Goal: Transaction & Acquisition: Book appointment/travel/reservation

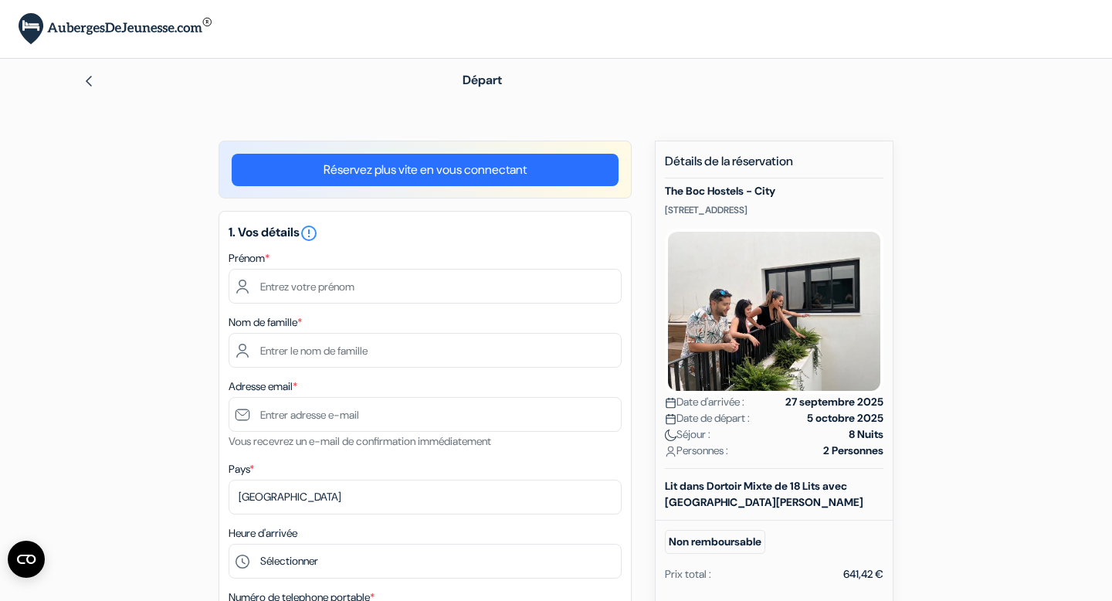
click at [96, 72] on div at bounding box center [248, 80] width 330 height 19
click at [88, 78] on img at bounding box center [89, 81] width 12 height 12
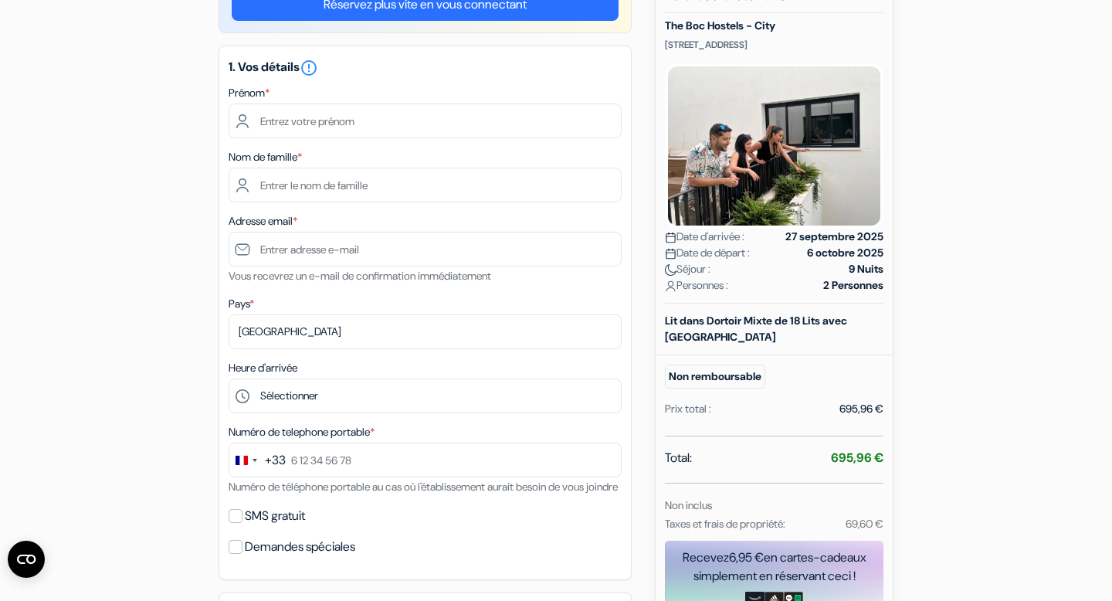
scroll to position [168, 0]
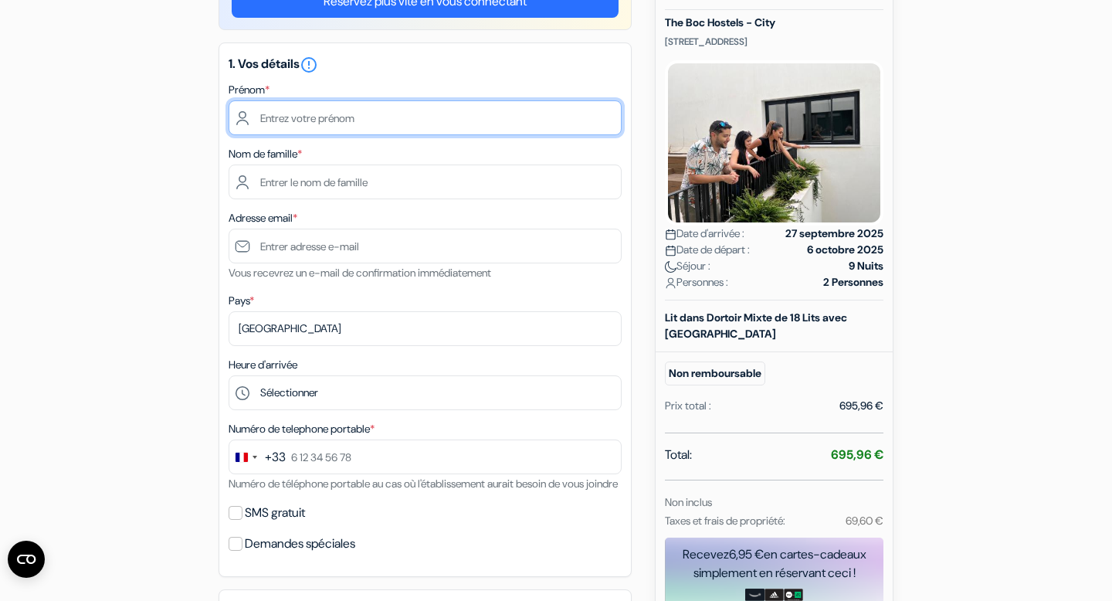
click at [300, 113] on input "text" at bounding box center [425, 117] width 393 height 35
type input "[PERSON_NAME]"
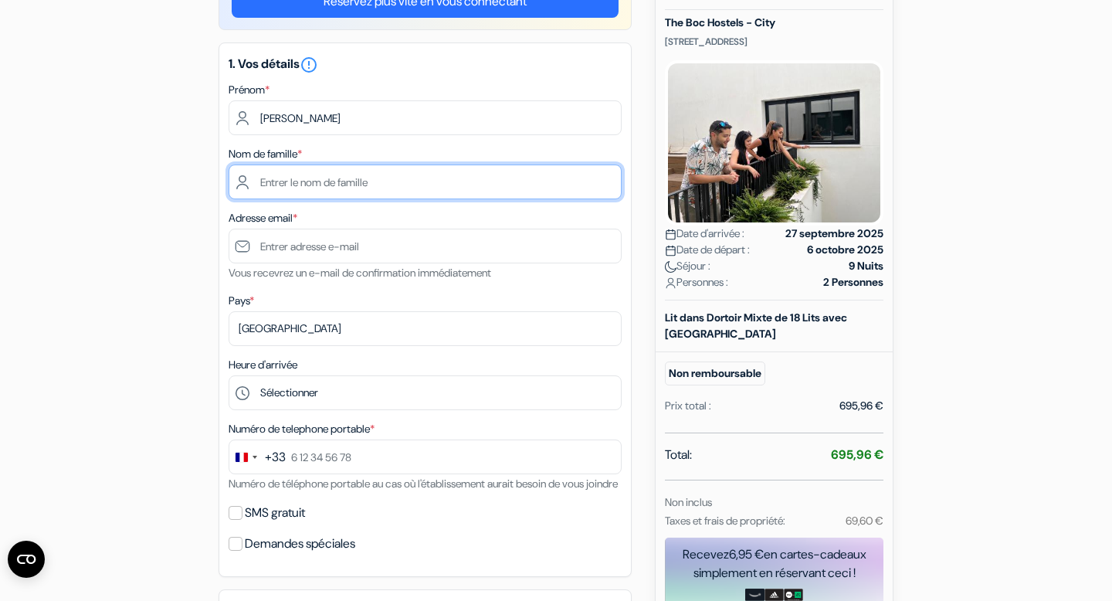
click at [372, 177] on input "text" at bounding box center [425, 182] width 393 height 35
type input "Franchini"
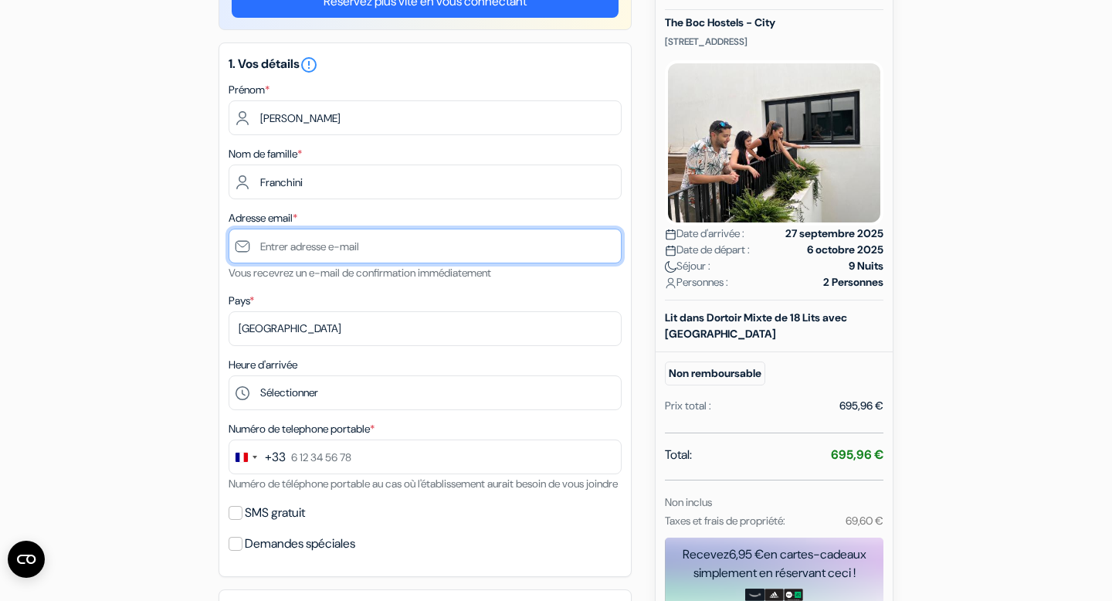
click at [361, 243] on input "text" at bounding box center [425, 246] width 393 height 35
type input "[EMAIL_ADDRESS][DOMAIN_NAME]"
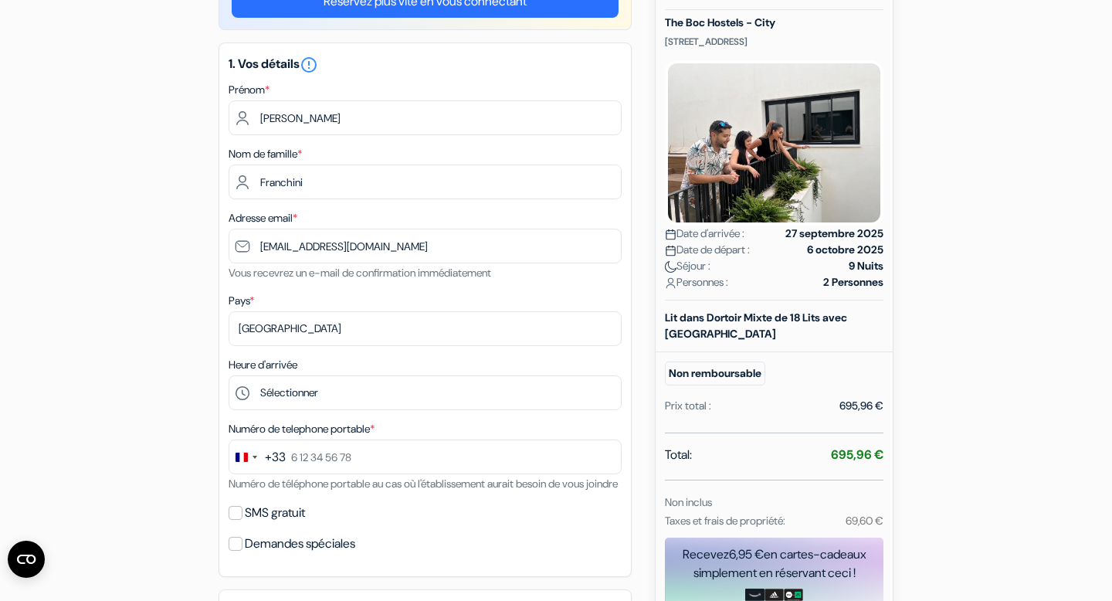
click at [199, 289] on div "add_box The Boc Hostels - City Carrer de Son Pontivic 16, Palma de Mallorca, Es…" at bounding box center [556, 568] width 1020 height 1193
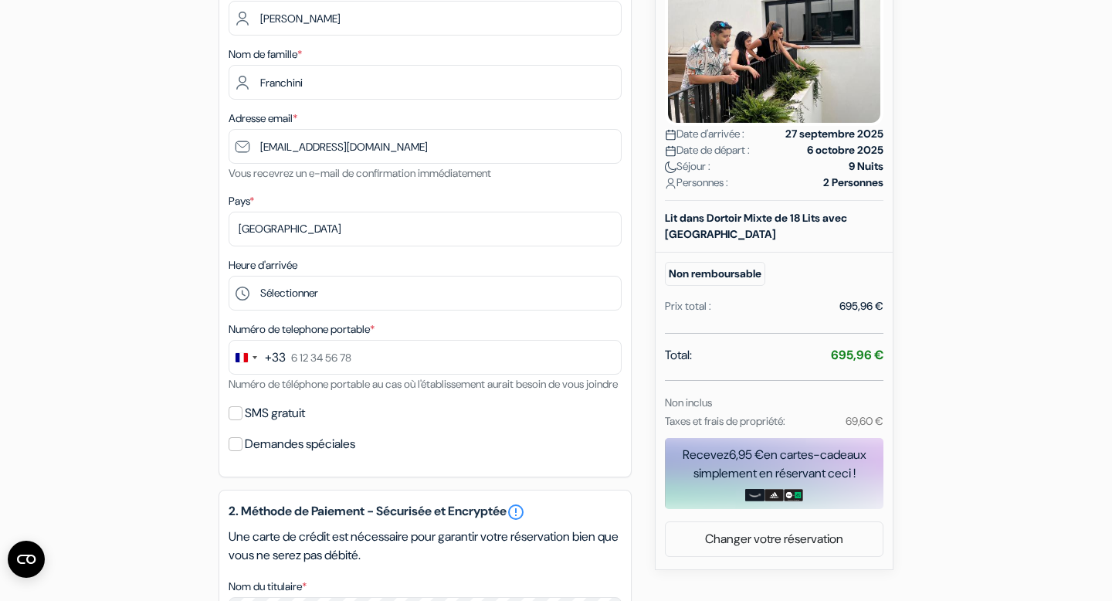
scroll to position [270, 0]
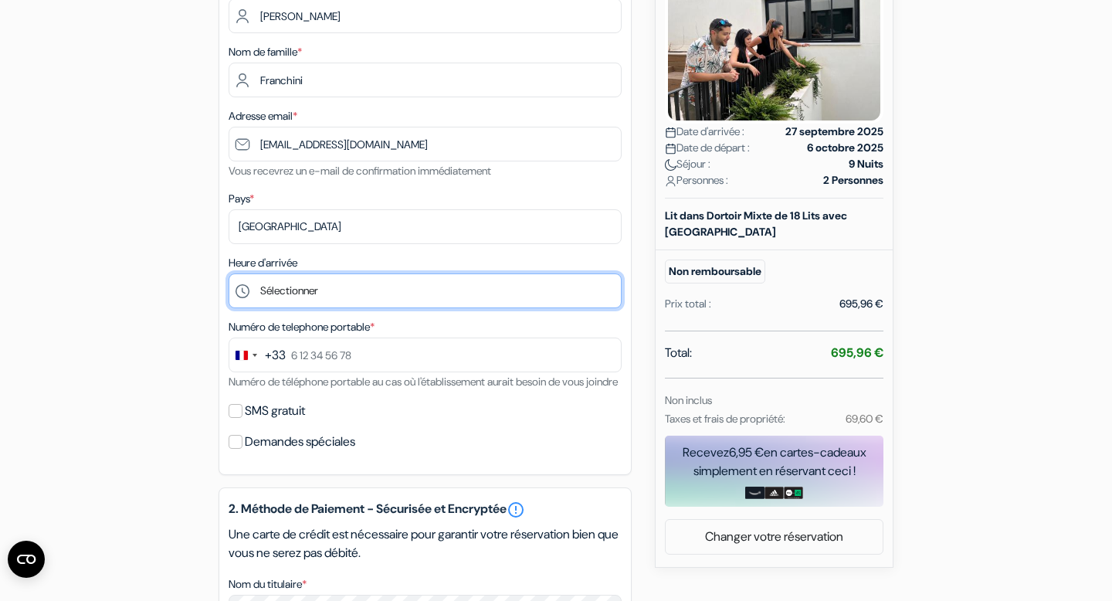
click at [304, 290] on select "Sélectionner 14:00 15:00 16:00 17:00 18:00 19:00 20:00 21:00 22:00 23:00 0:00" at bounding box center [425, 290] width 393 height 35
click at [423, 289] on select "Sélectionner 14:00 15:00 16:00 17:00 18:00 19:00 20:00 21:00 22:00 23:00 0:00" at bounding box center [425, 290] width 393 height 35
select select "14"
click at [229, 275] on select "Sélectionner 14:00 15:00 16:00 17:00 18:00 19:00 20:00 21:00 22:00 23:00 0:00" at bounding box center [425, 290] width 393 height 35
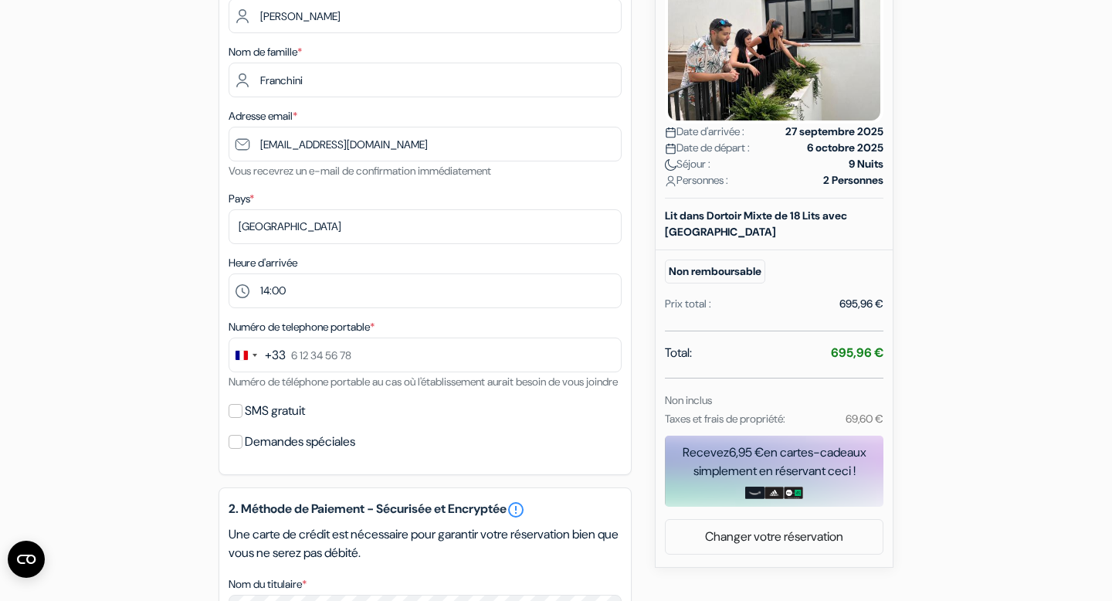
click at [173, 233] on div "add_box The Boc Hostels - City Carrer de Son Pontivic 16, Palma de Mallorca, Es…" at bounding box center [556, 466] width 1020 height 1193
click at [338, 368] on input "text" at bounding box center [425, 355] width 393 height 35
type input "0642292800"
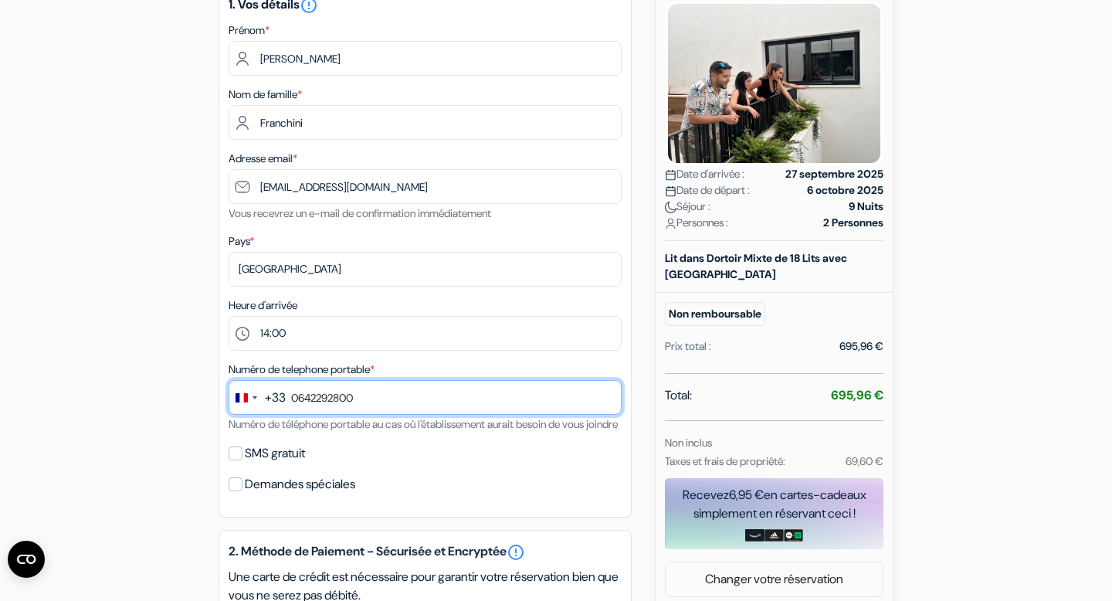
scroll to position [230, 0]
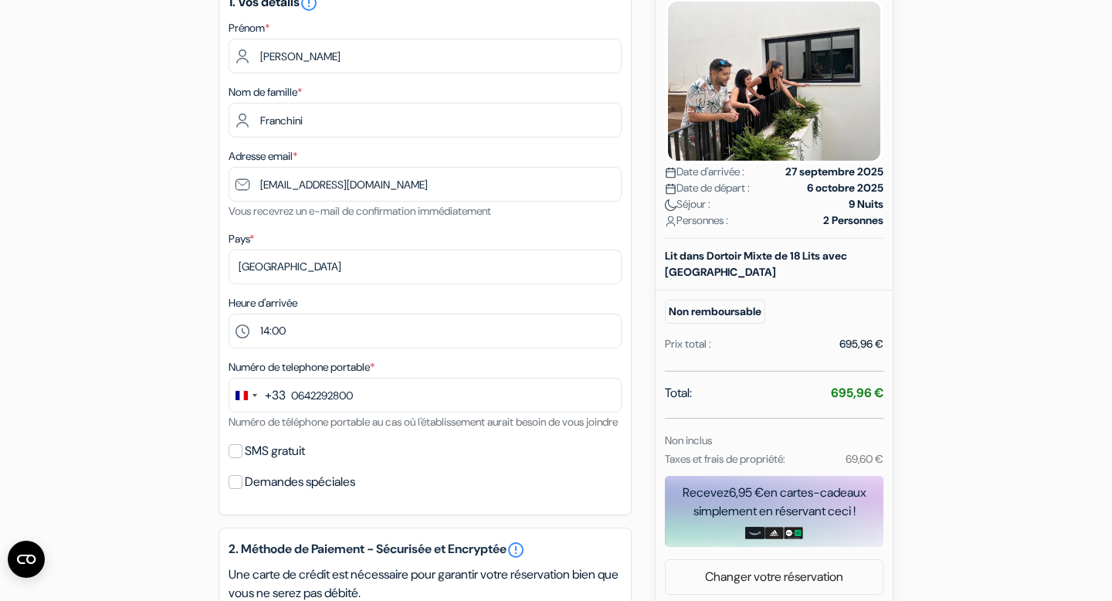
click at [182, 396] on div "add_box The Boc Hostels - City Carrer de Son Pontivic 16, Palma de Mallorca, Es…" at bounding box center [556, 506] width 1020 height 1193
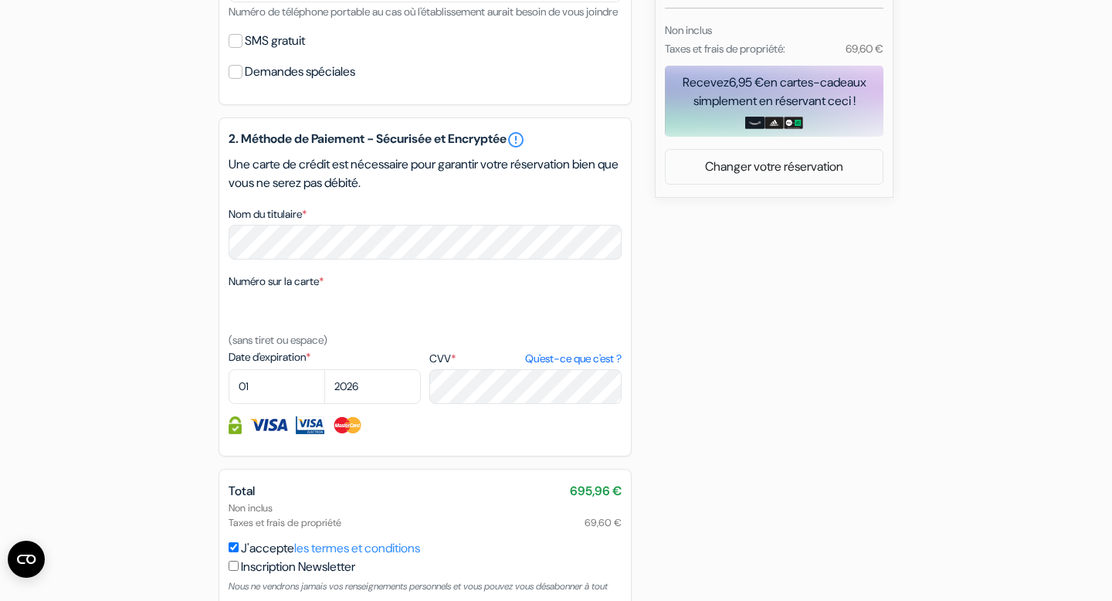
scroll to position [647, 0]
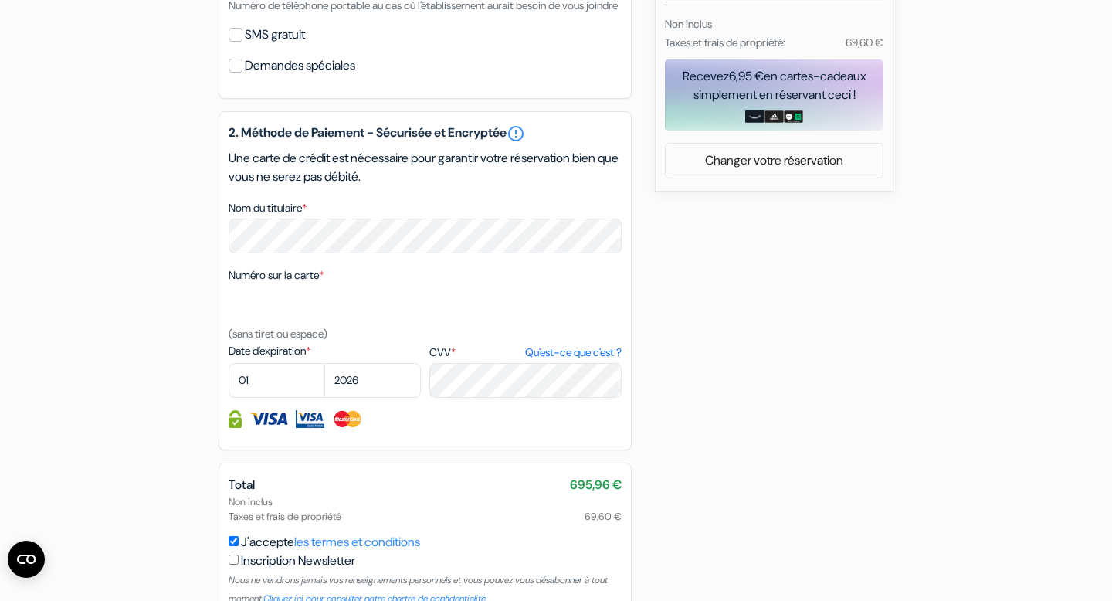
click at [447, 281] on div "2. Méthode de Paiement - Sécurisée et Encryptée error_outline Une carte de créd…" at bounding box center [425, 280] width 413 height 339
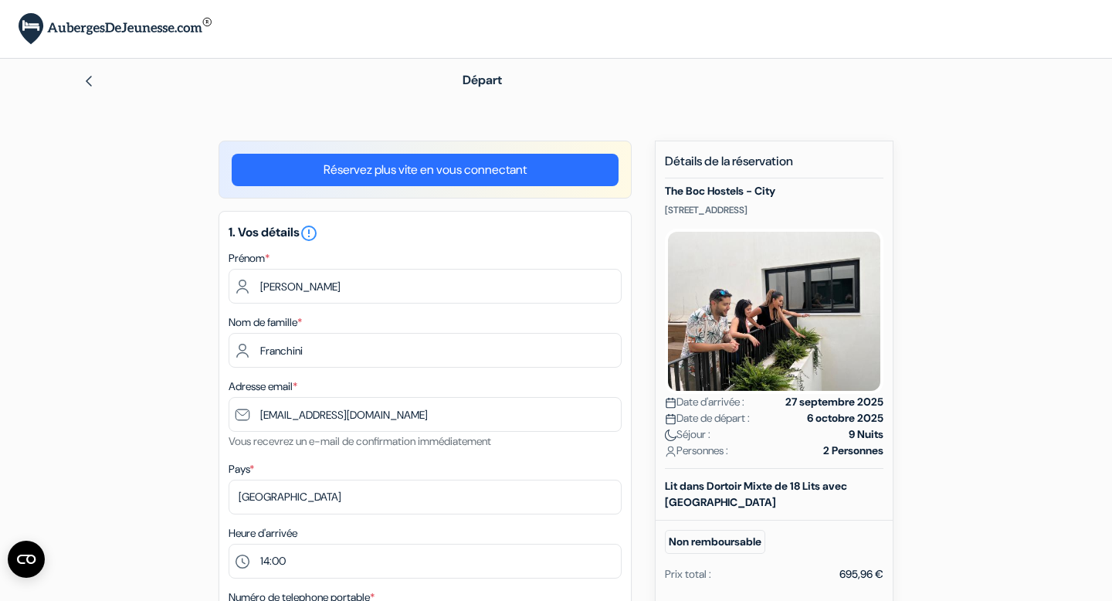
scroll to position [10, 0]
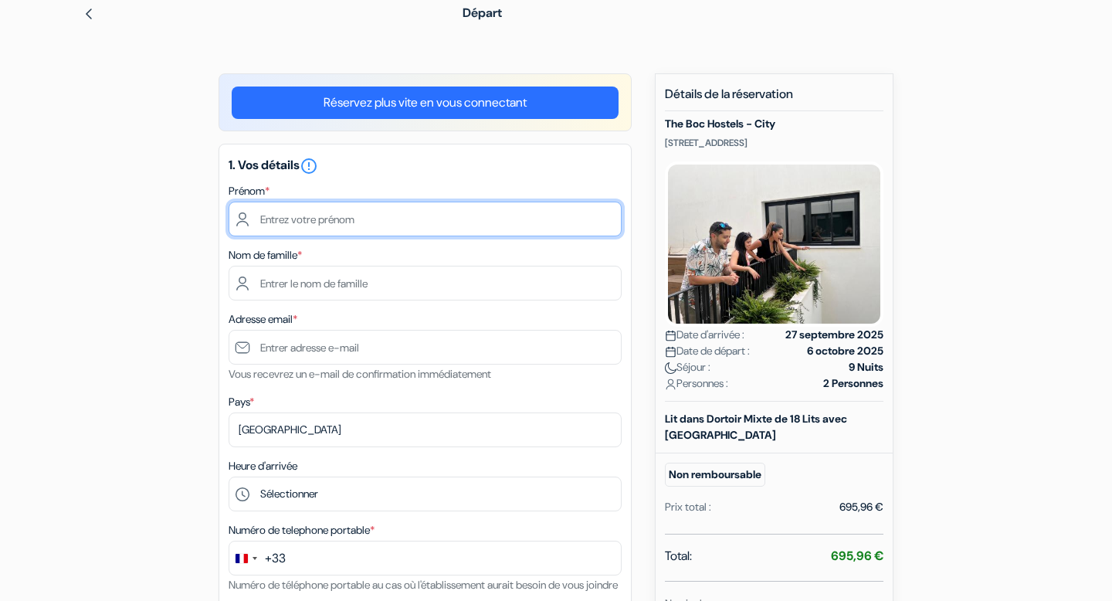
click at [352, 219] on input "text" at bounding box center [425, 219] width 393 height 35
type input "[PERSON_NAME]"
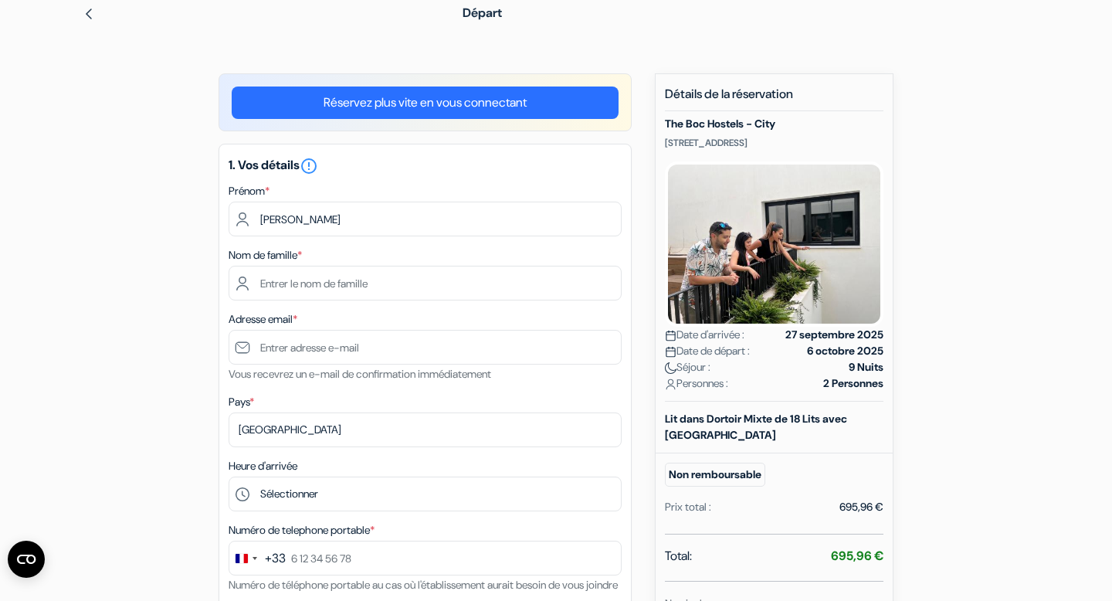
click at [354, 312] on div "Adresse email * Vous recevrez un e-mail de confirmation immédiatement" at bounding box center [425, 346] width 393 height 73
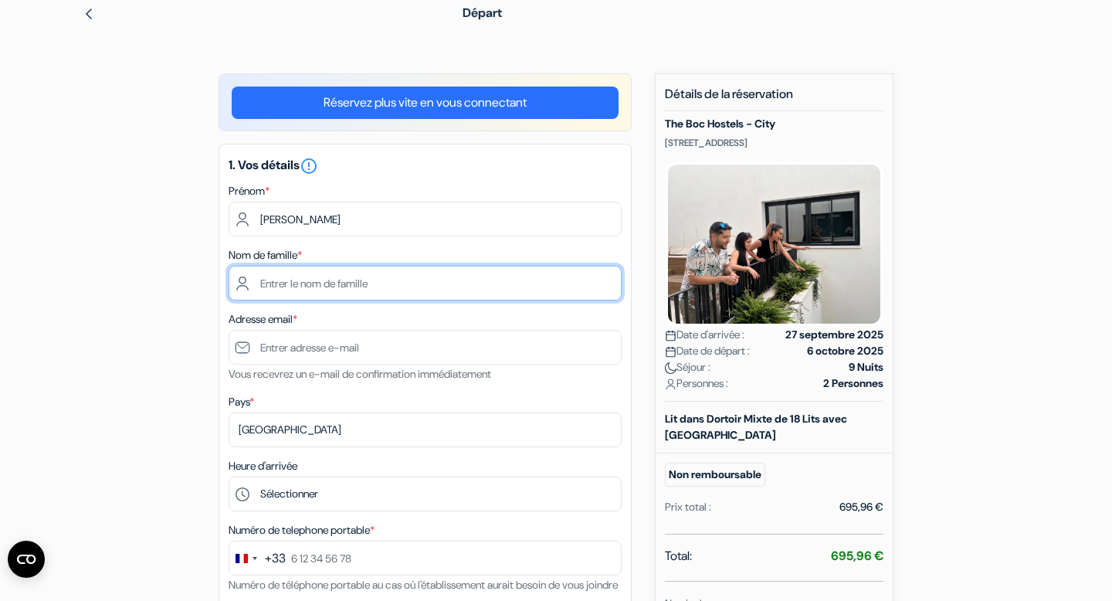
click at [355, 289] on input "text" at bounding box center [425, 283] width 393 height 35
type input "Franchini"
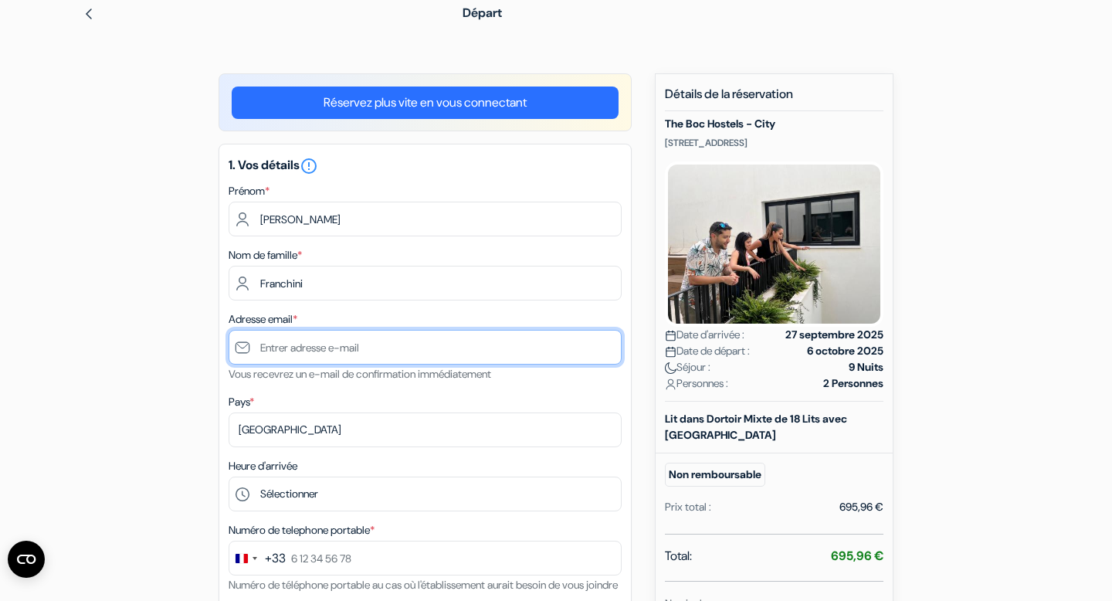
click at [319, 346] on input "text" at bounding box center [425, 347] width 393 height 35
type input "[EMAIL_ADDRESS][DOMAIN_NAME]"
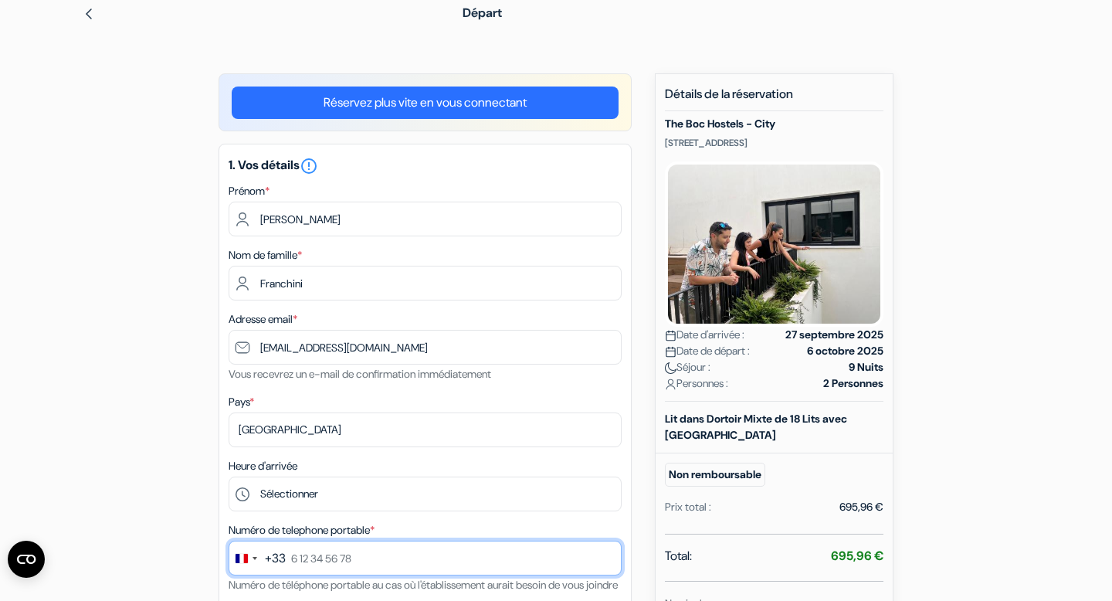
type input "0642292800"
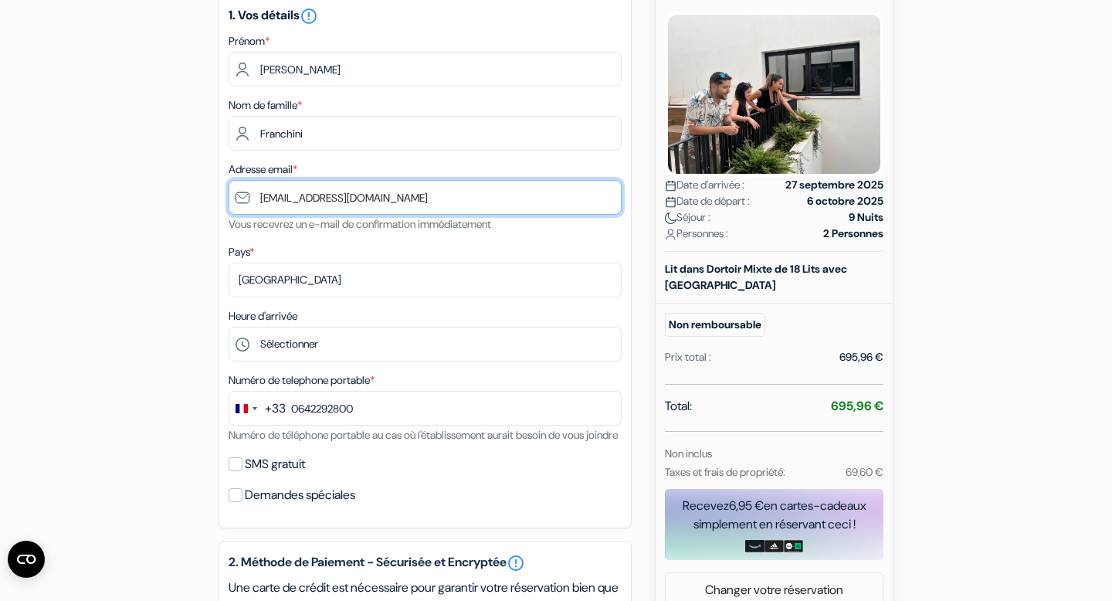
scroll to position [220, 0]
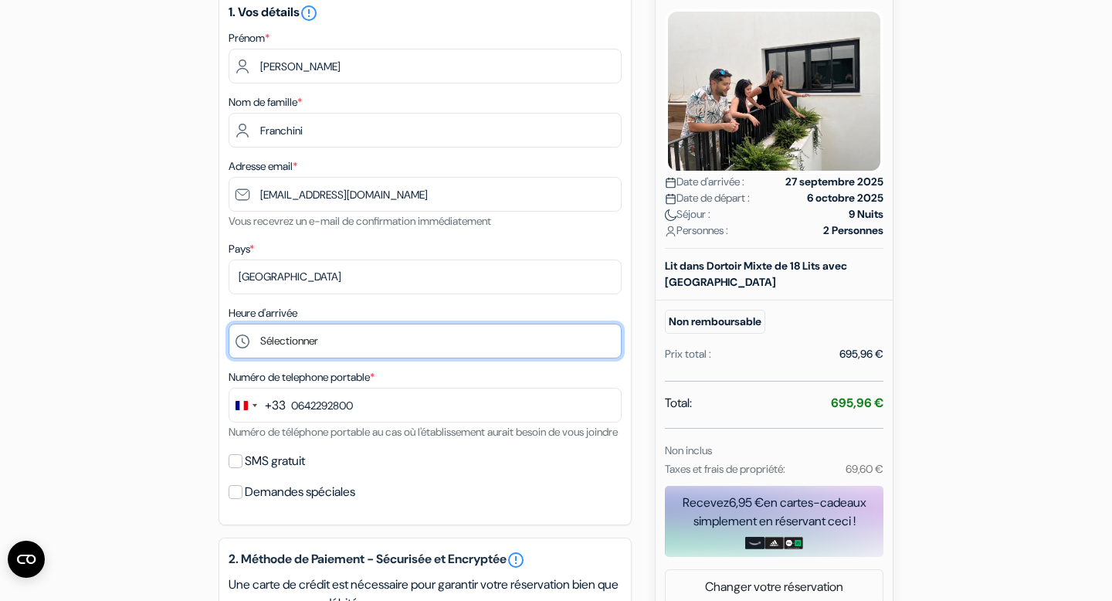
click at [351, 335] on select "Sélectionner 14:00 15:00 16:00 17:00 18:00 19:00 20:00 21:00 22:00 23:00 0:00" at bounding box center [425, 341] width 393 height 35
select select "14"
click at [229, 325] on select "Sélectionner 14:00 15:00 16:00 17:00 18:00 19:00 20:00 21:00 22:00 23:00 0:00" at bounding box center [425, 341] width 393 height 35
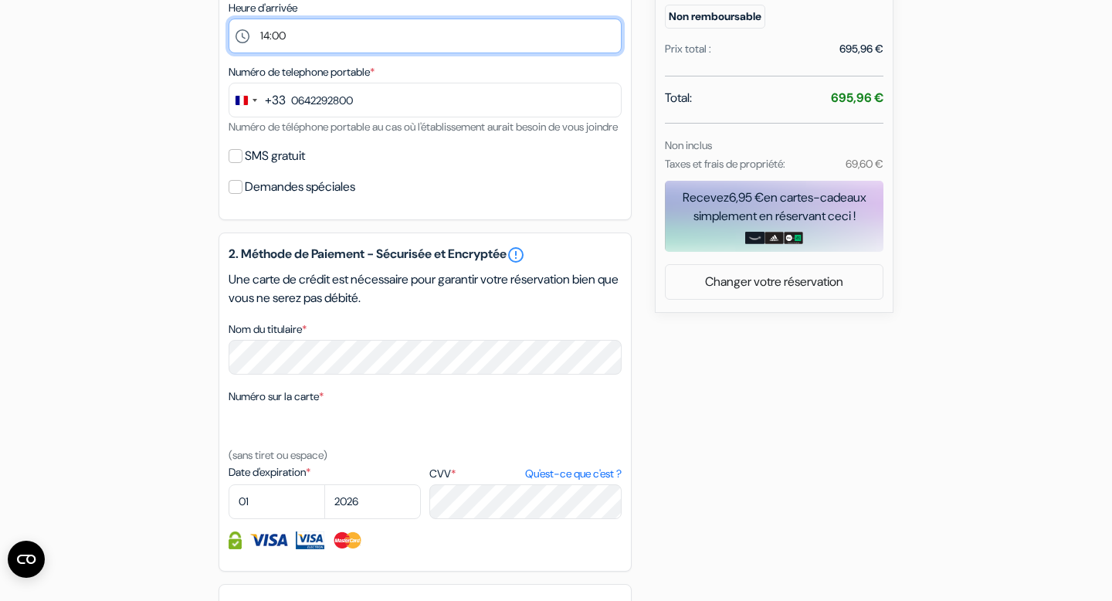
scroll to position [530, 0]
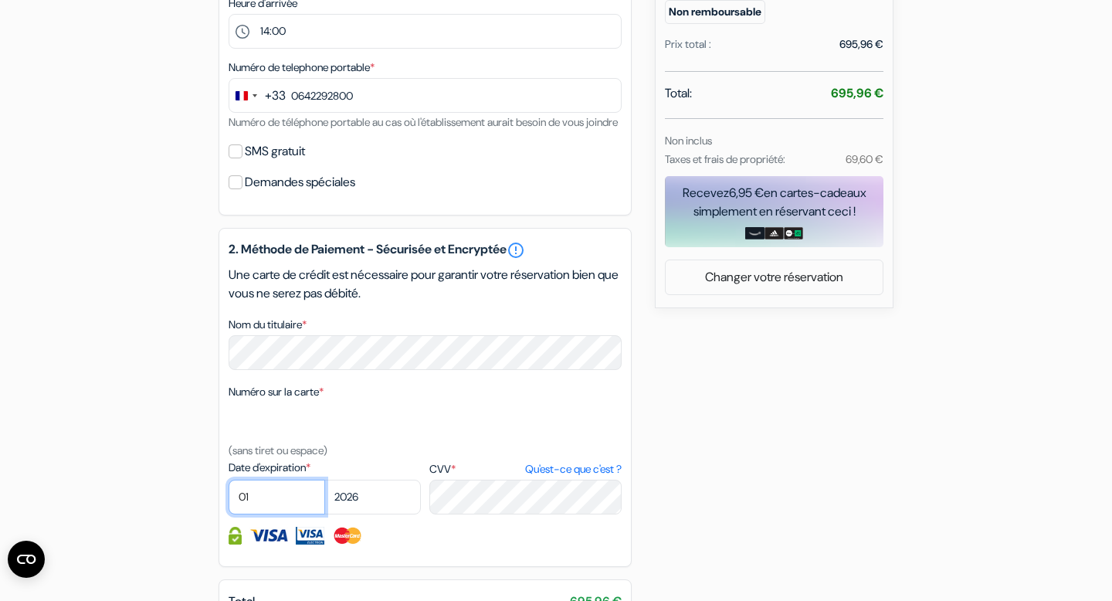
select select "02"
click at [863, 483] on div "add_box The Boc Hostels - City Carrer de Son Pontivic 16, Palma de Mallorca, Es…" at bounding box center [556, 207] width 1020 height 1193
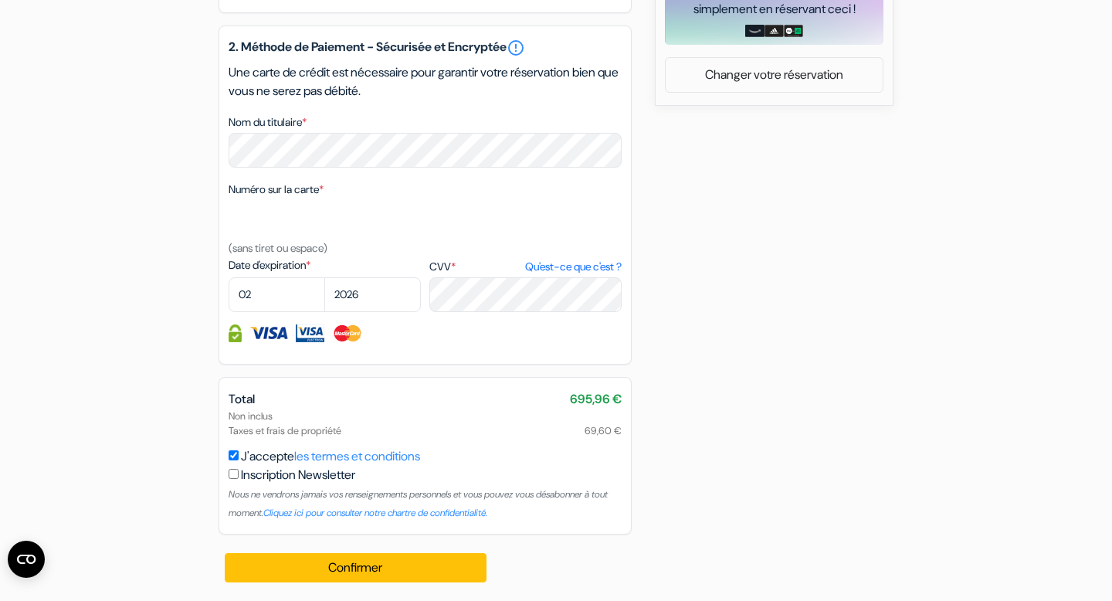
scroll to position [755, 0]
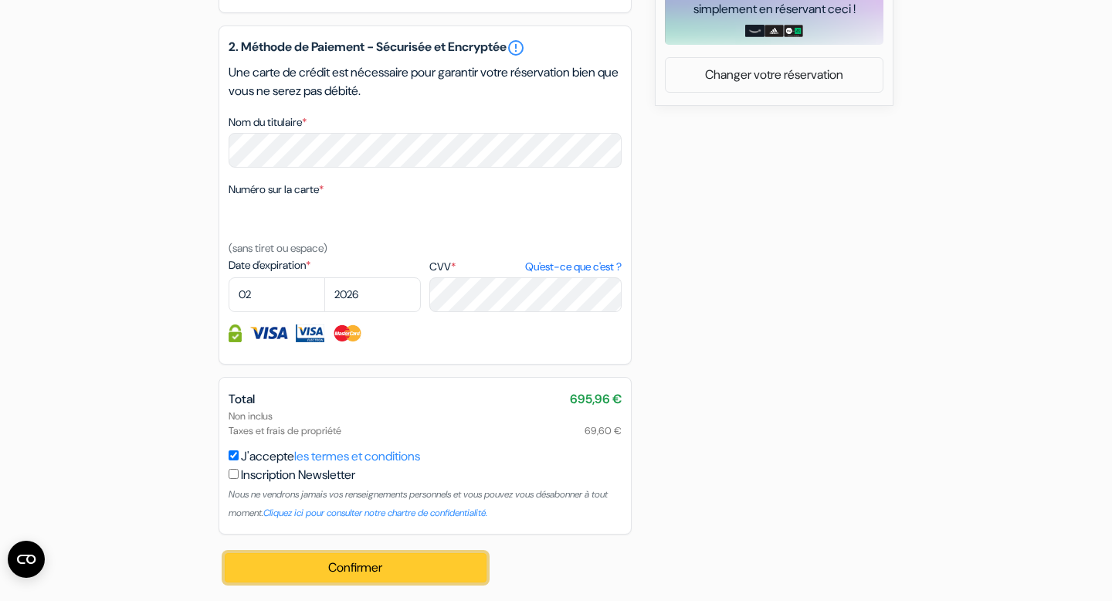
click at [375, 576] on button "Confirmer Loading..." at bounding box center [356, 567] width 262 height 29
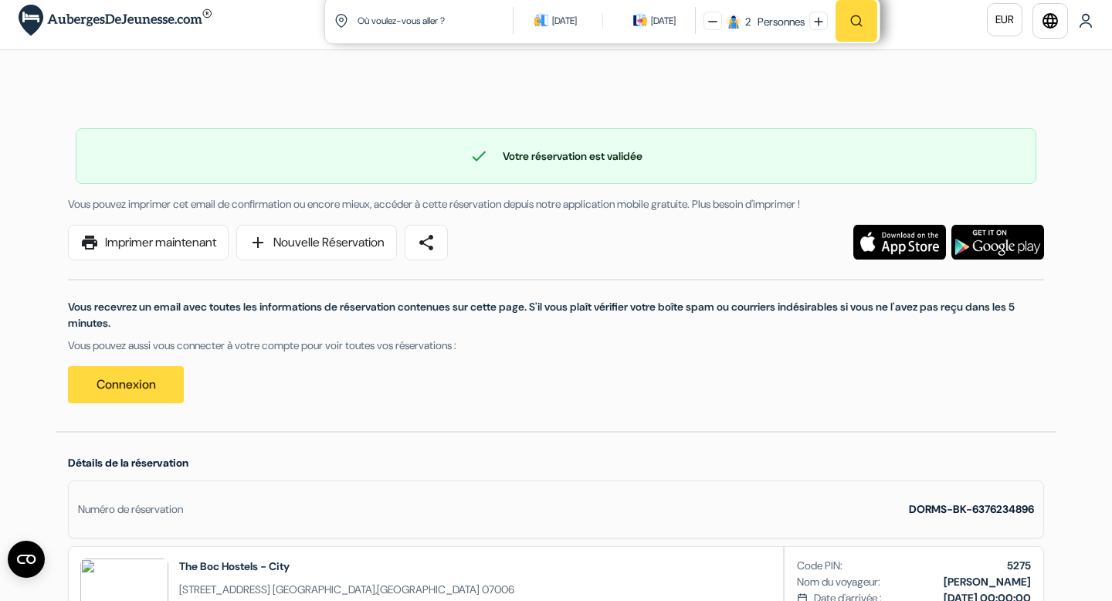
scroll to position [11, 0]
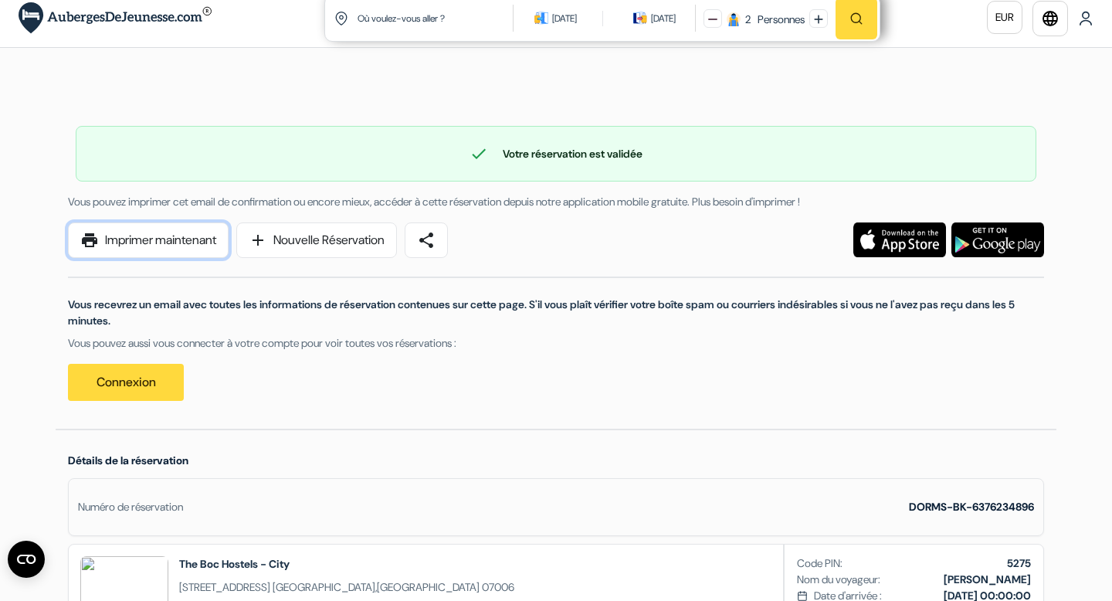
click at [192, 237] on link "print Imprimer maintenant" at bounding box center [148, 240] width 161 height 36
drag, startPoint x: 185, startPoint y: 243, endPoint x: 820, endPoint y: 457, distance: 669.4
click at [185, 243] on link "print Imprimer maintenant" at bounding box center [148, 240] width 161 height 36
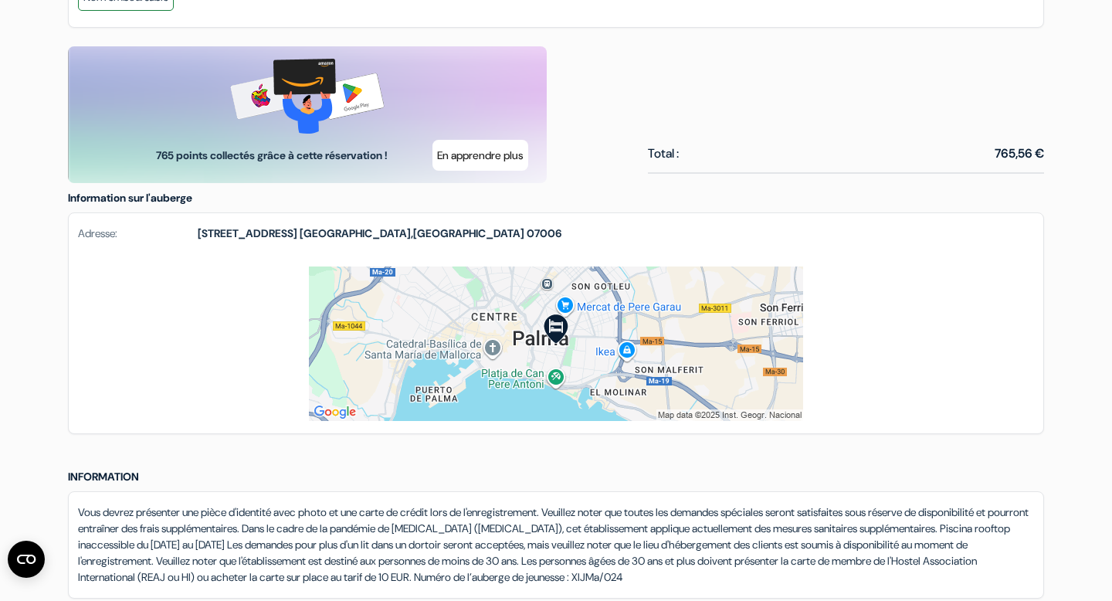
scroll to position [850, 0]
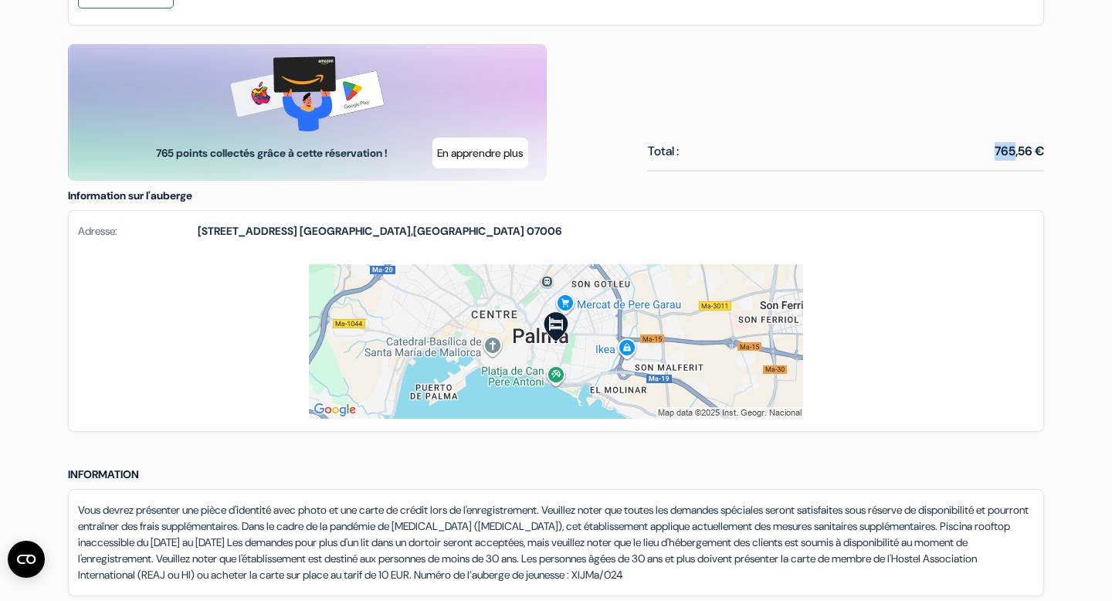
drag, startPoint x: 1034, startPoint y: 127, endPoint x: 1008, endPoint y: 153, distance: 36.6
click at [1011, 151] on div "Prêt pour une escapade ? Réservez votre séjour maintenant et obtenez une carte-…" at bounding box center [556, 112] width 995 height 137
click at [971, 170] on div at bounding box center [846, 171] width 396 height 2
click at [888, 379] on link at bounding box center [556, 341] width 975 height 155
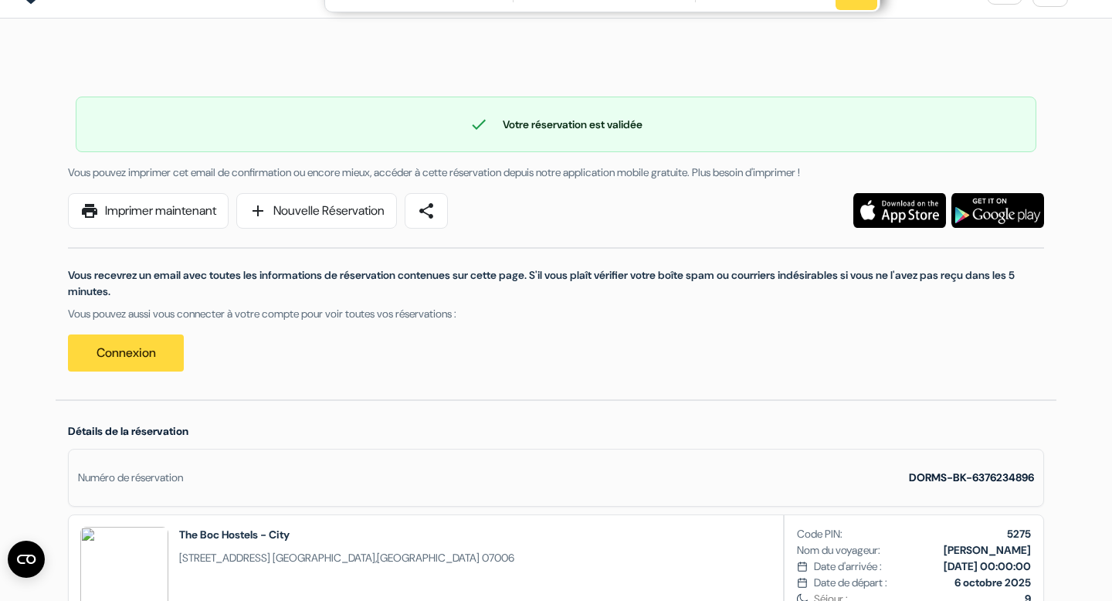
scroll to position [0, 0]
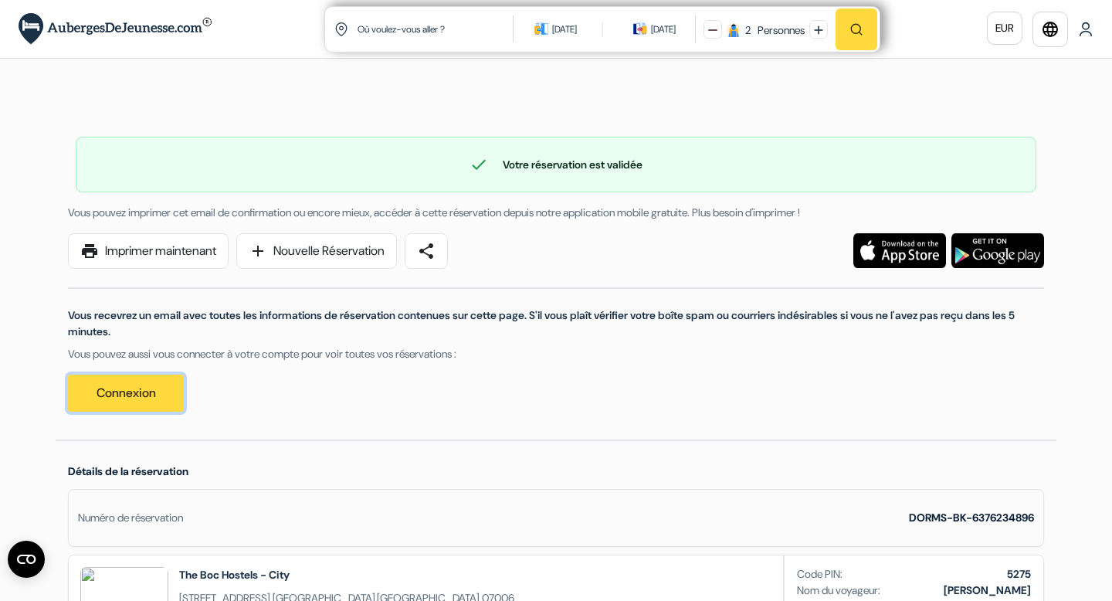
click at [155, 392] on link "Connexion" at bounding box center [126, 393] width 116 height 37
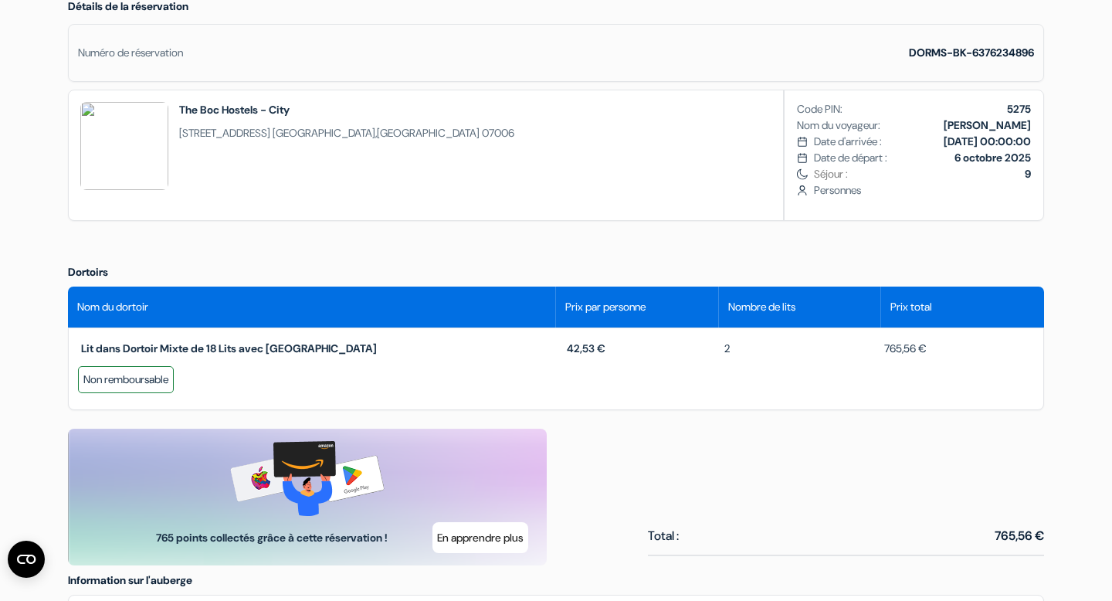
scroll to position [538, 0]
